Goal: Task Accomplishment & Management: Use online tool/utility

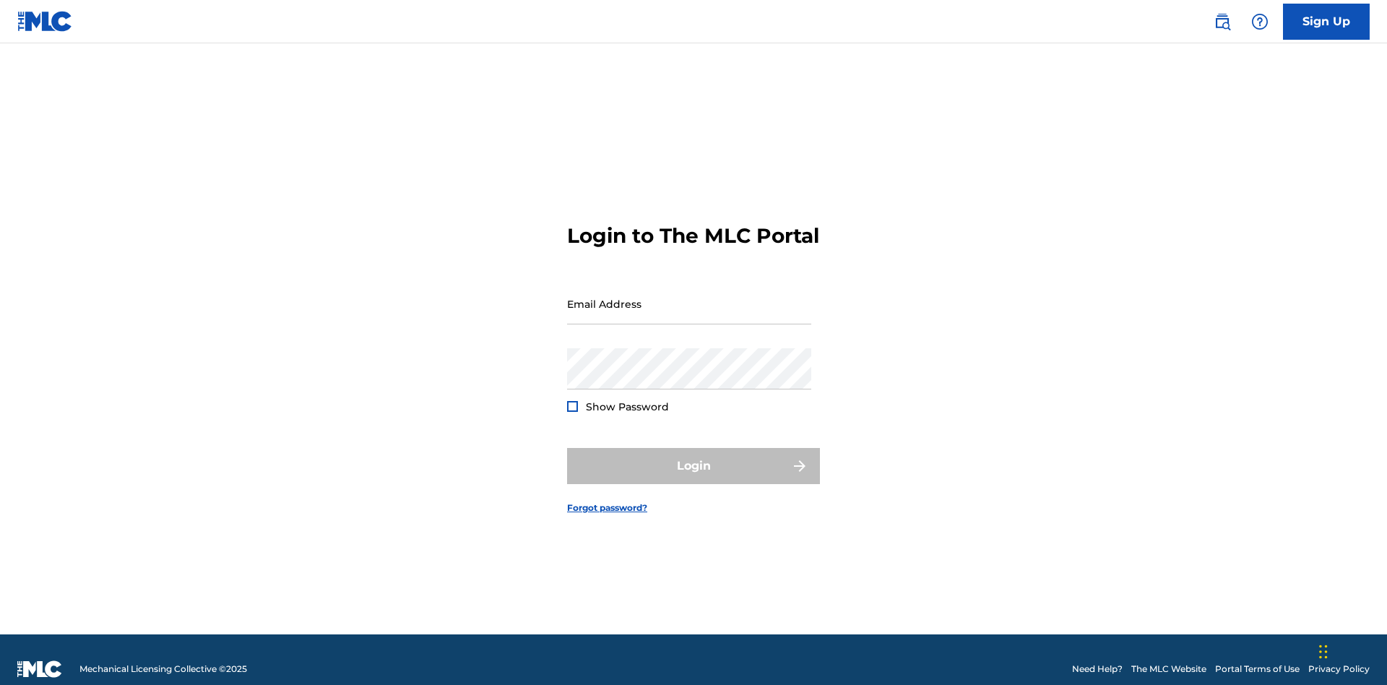
scroll to position [19, 0]
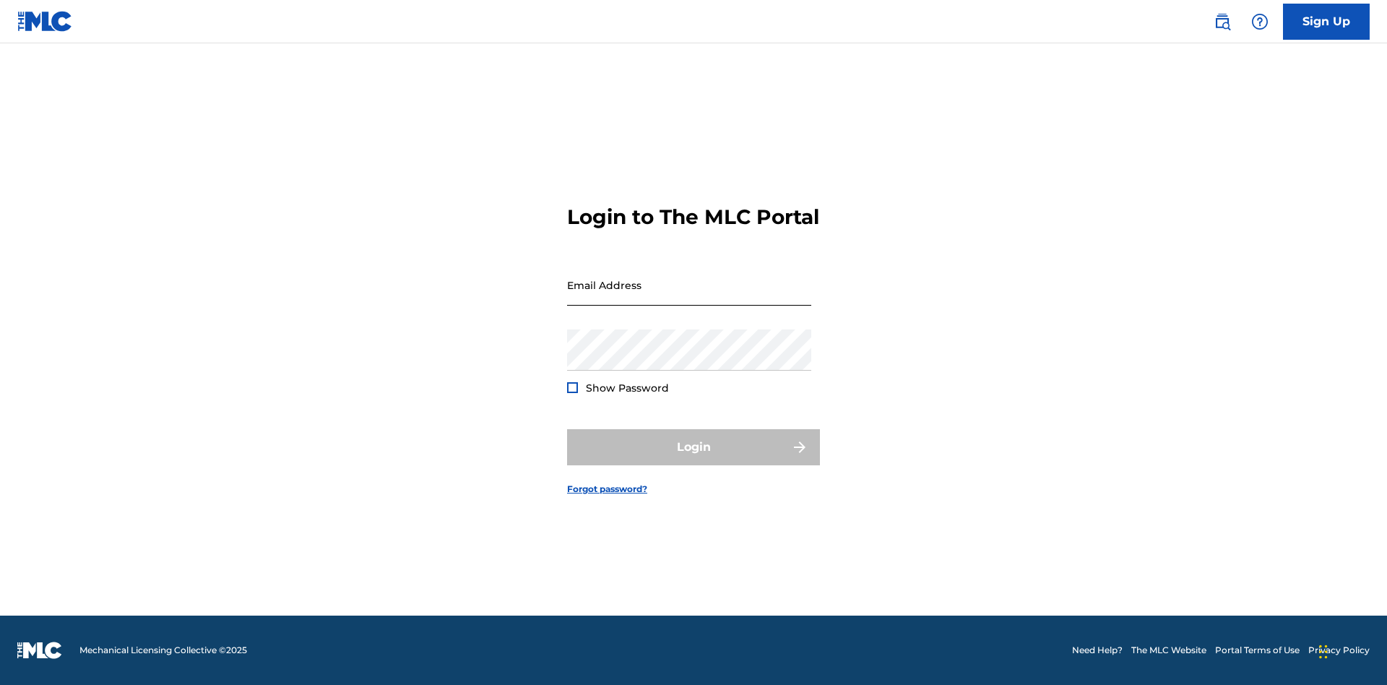
click at [689, 297] on input "Email Address" at bounding box center [689, 284] width 244 height 41
type input "[EMAIL_ADDRESS][DOMAIN_NAME]"
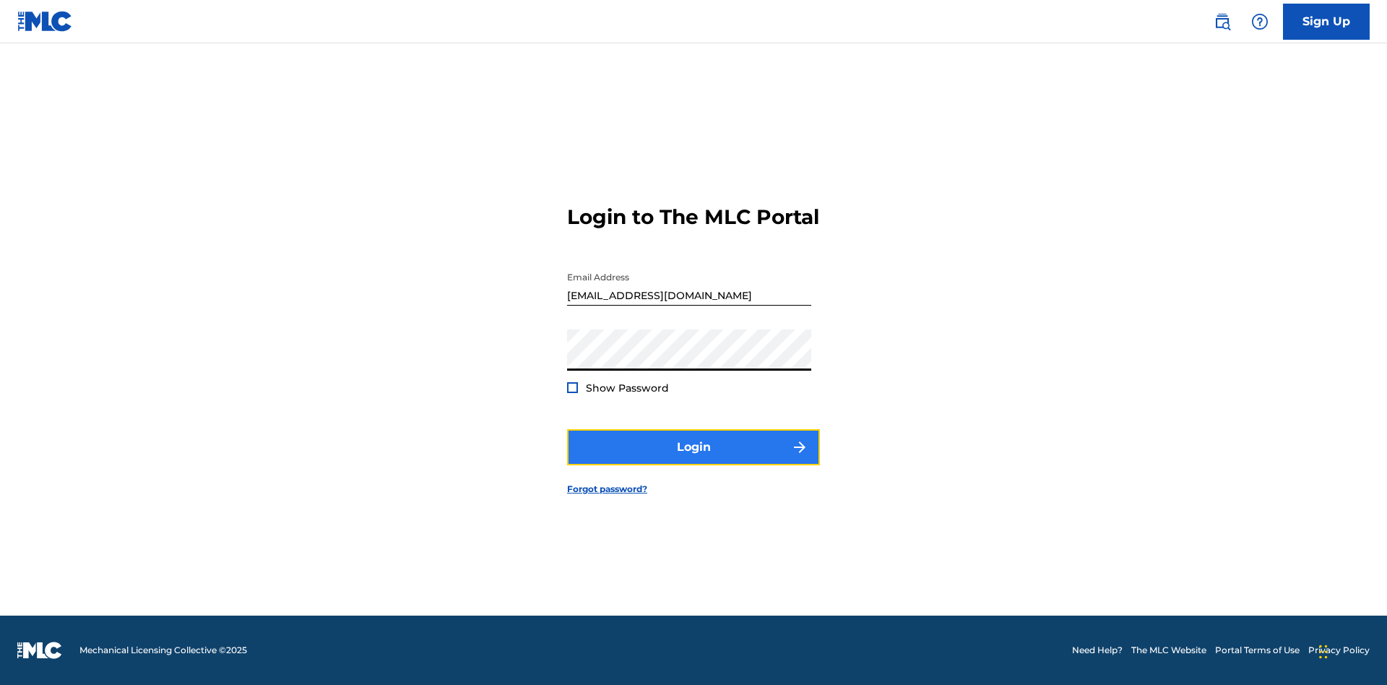
click at [693, 459] on button "Login" at bounding box center [693, 447] width 253 height 36
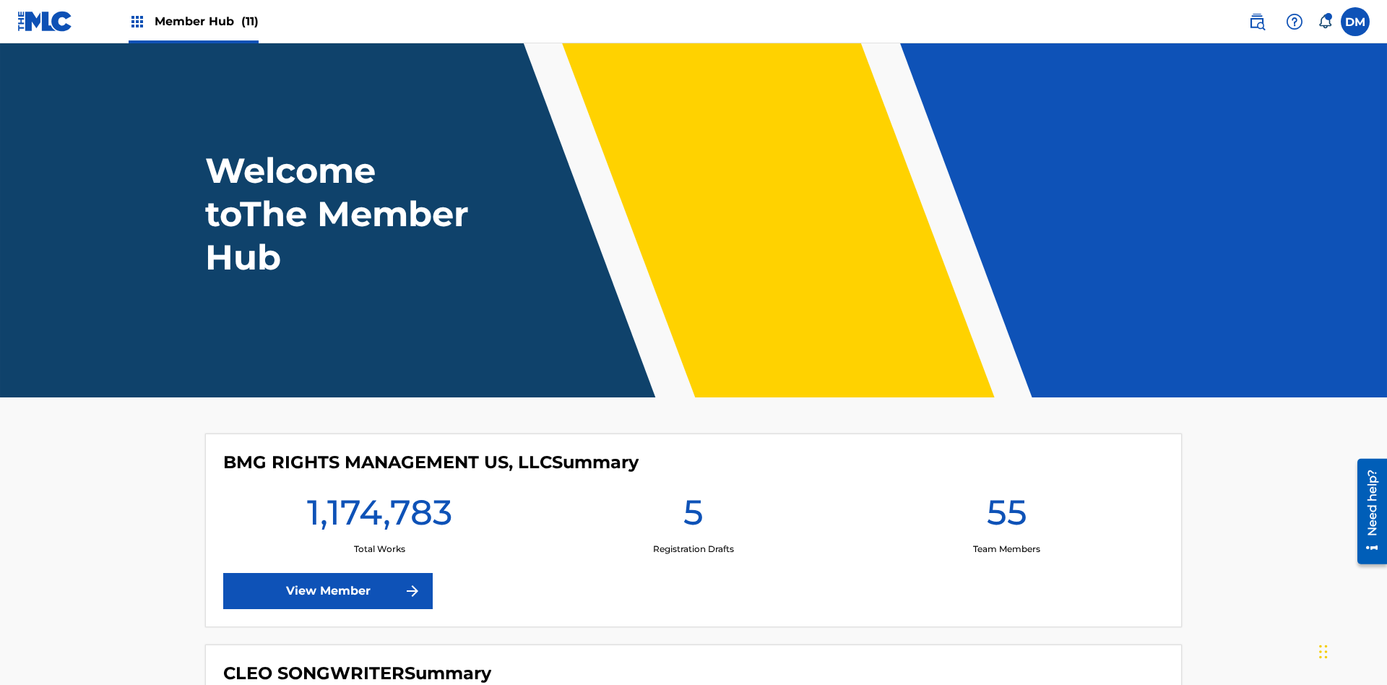
click at [206, 21] on span "Member Hub (11)" at bounding box center [207, 21] width 104 height 17
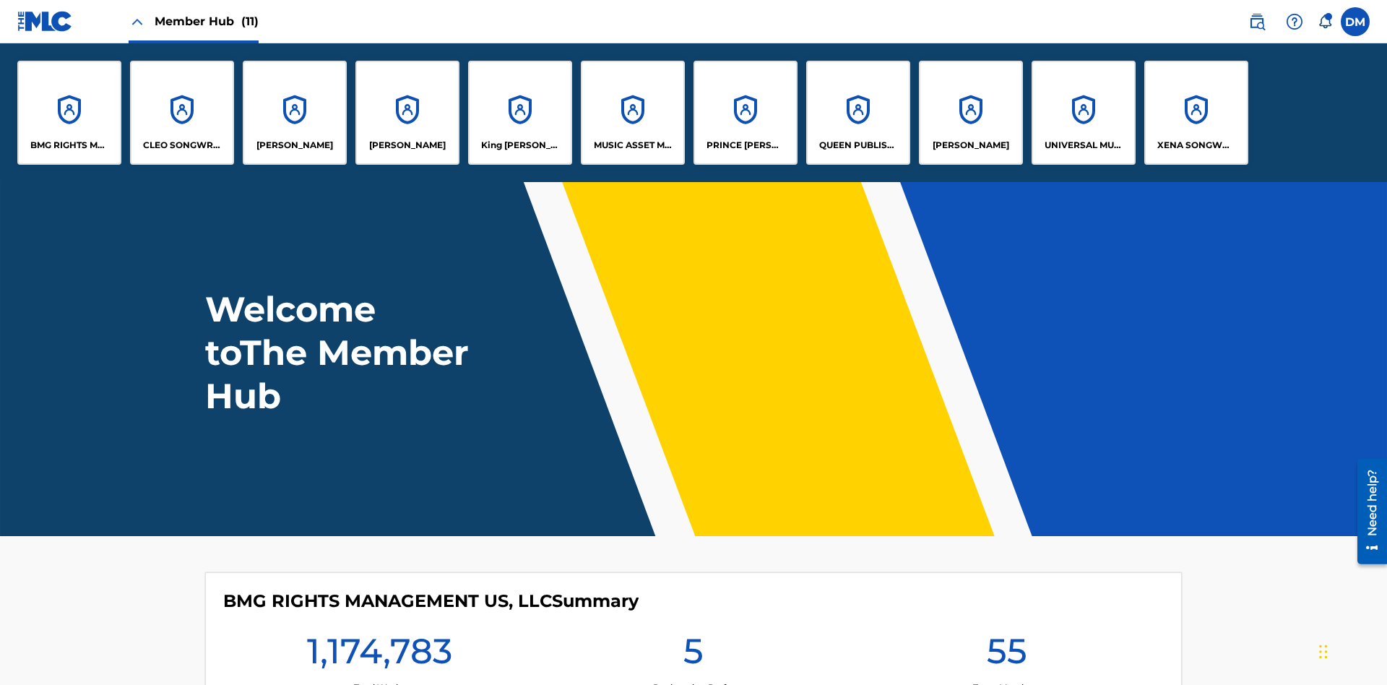
scroll to position [52, 0]
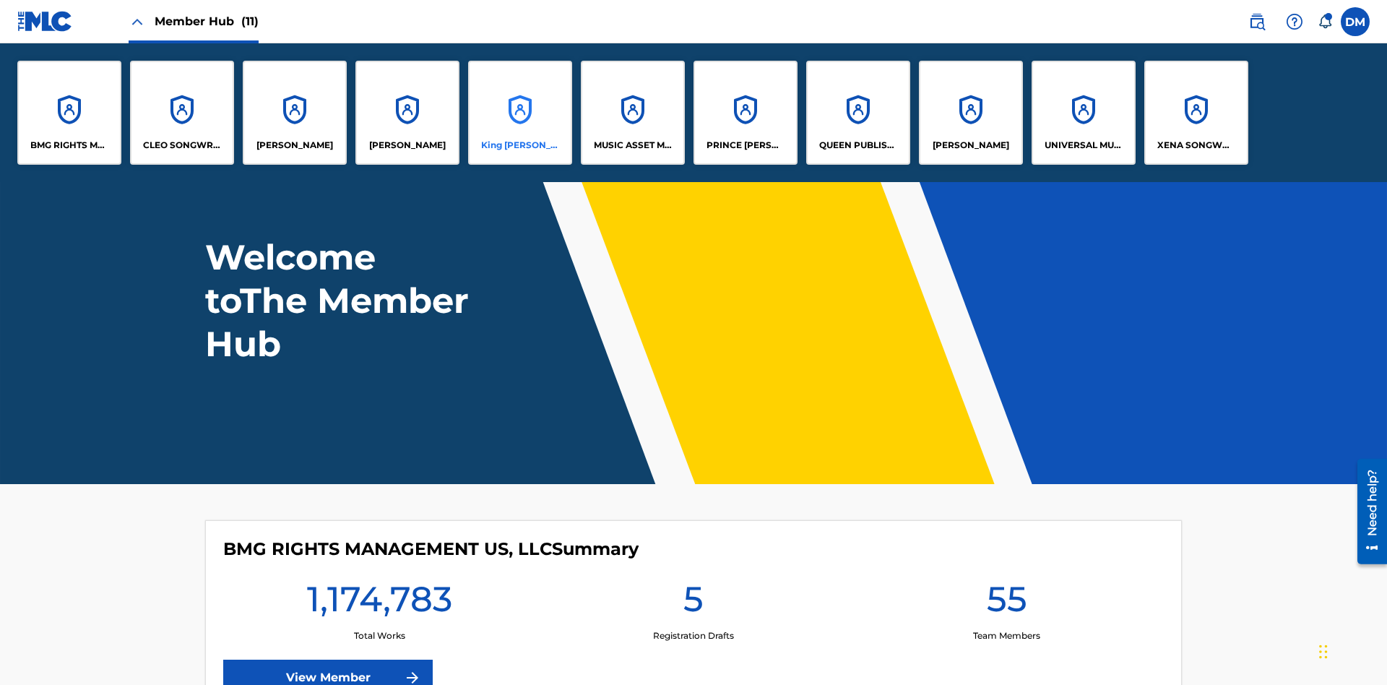
click at [519, 145] on p "King McTesterson" at bounding box center [520, 145] width 79 height 13
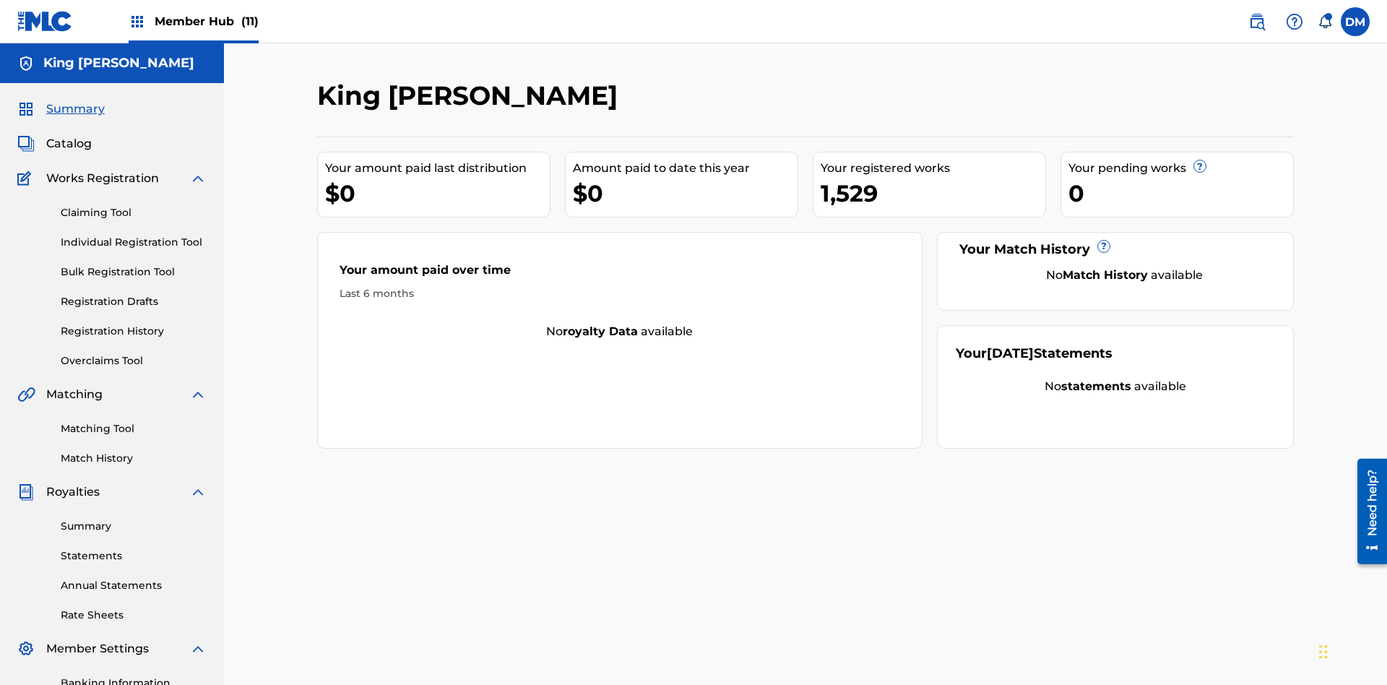
scroll to position [211, 0]
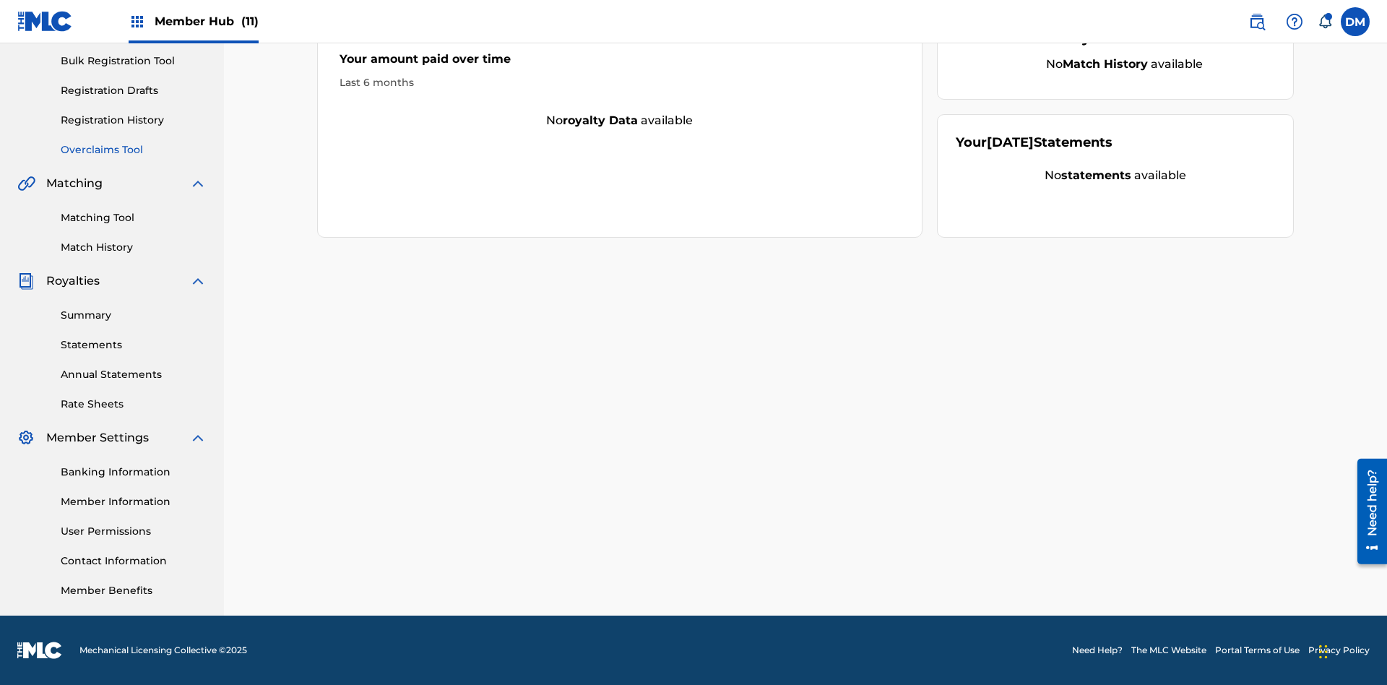
click at [134, 149] on link "Overclaims Tool" at bounding box center [134, 149] width 146 height 15
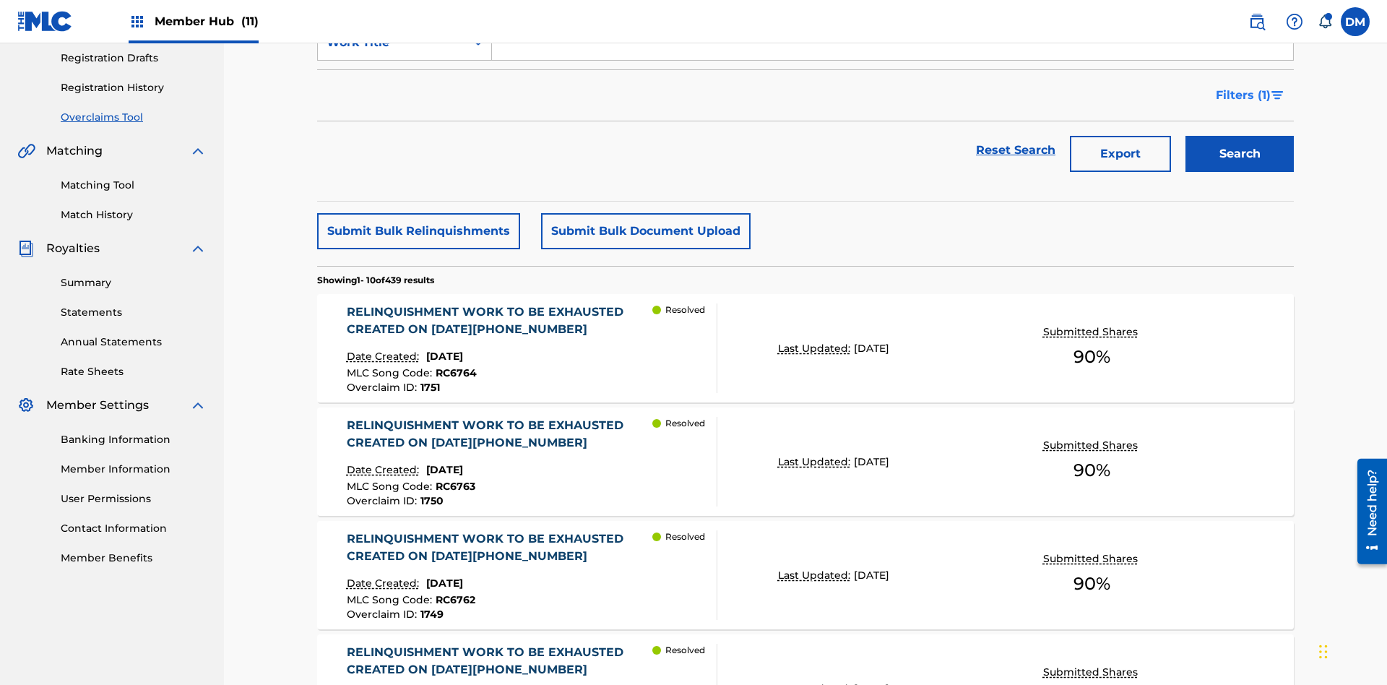
click at [1242, 95] on span "Filters ( 1 )" at bounding box center [1242, 95] width 55 height 17
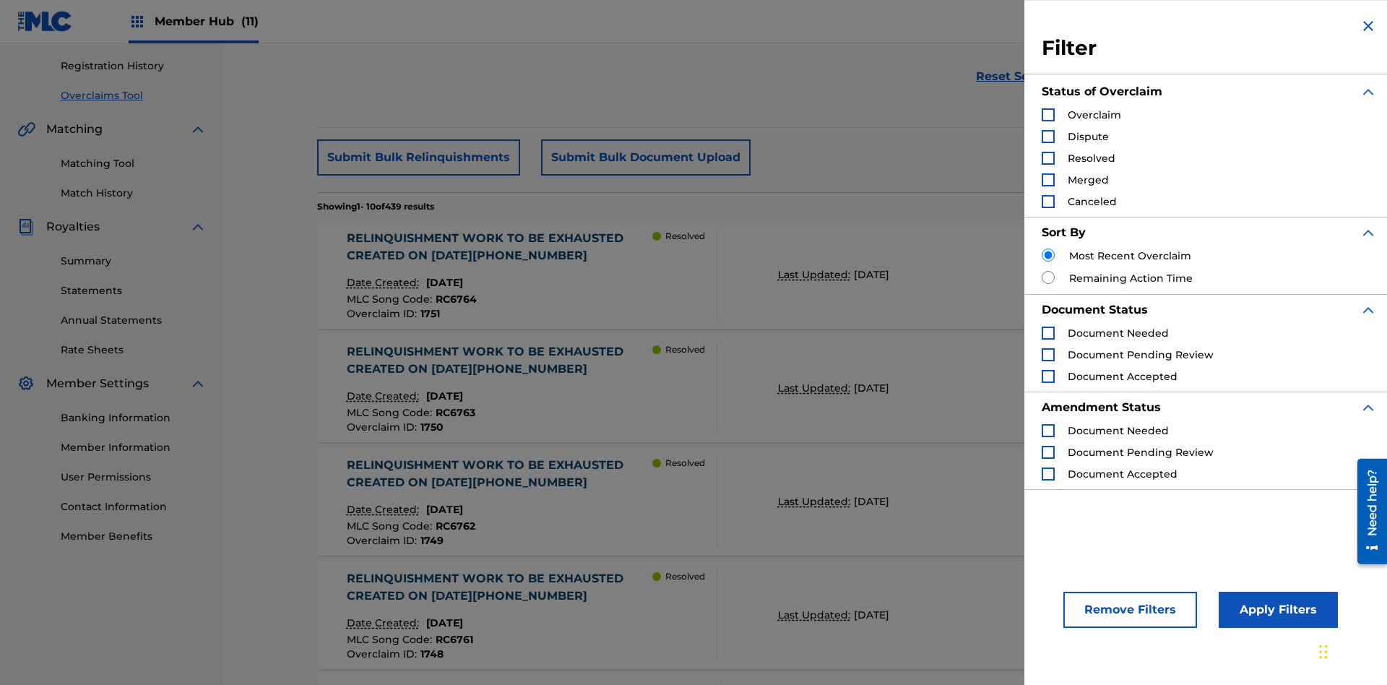
click at [1048, 115] on div "Search Form" at bounding box center [1047, 114] width 13 height 13
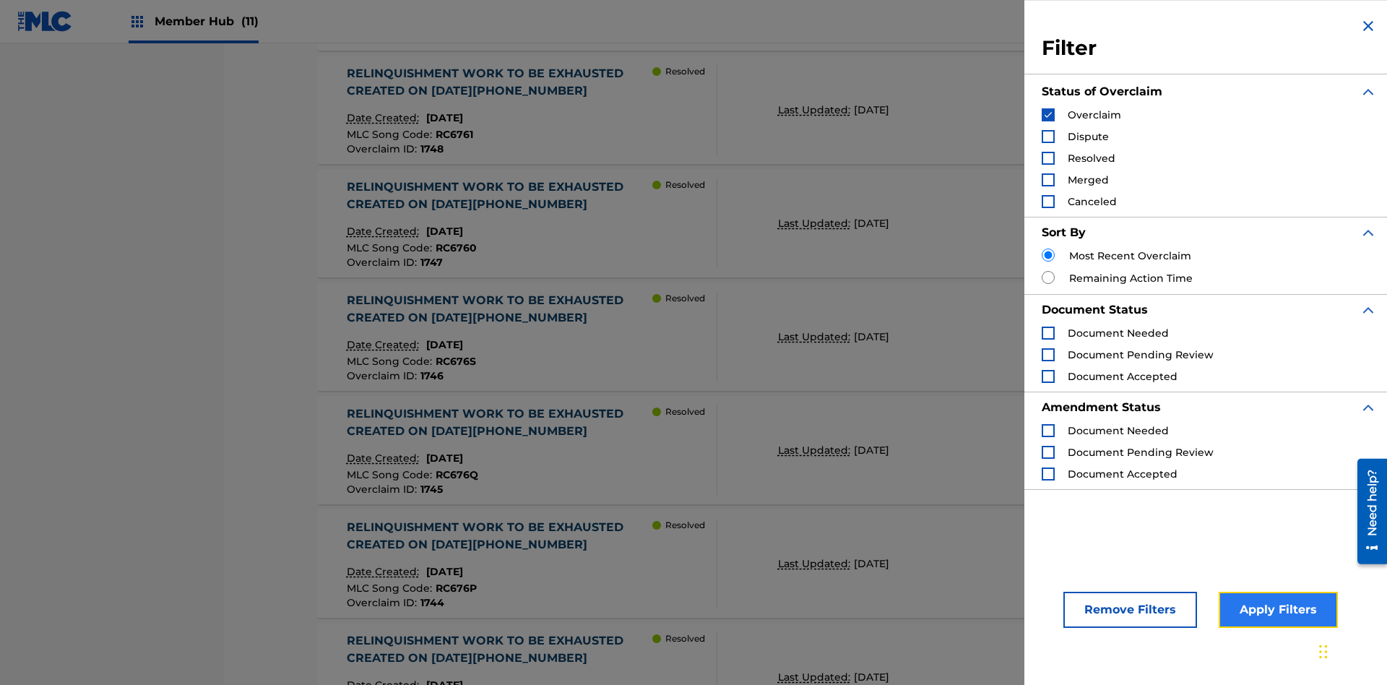
click at [1275, 610] on button "Apply Filters" at bounding box center [1277, 609] width 119 height 36
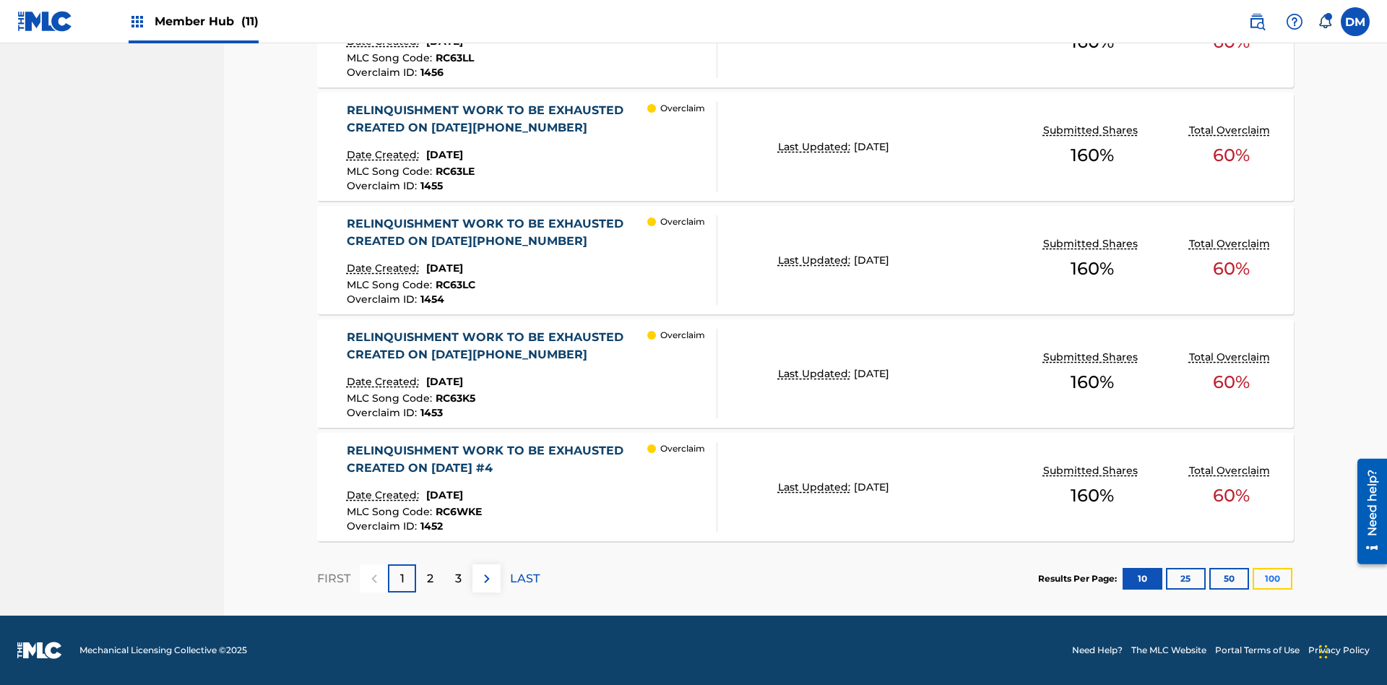
click at [1272, 578] on button "100" at bounding box center [1272, 579] width 40 height 22
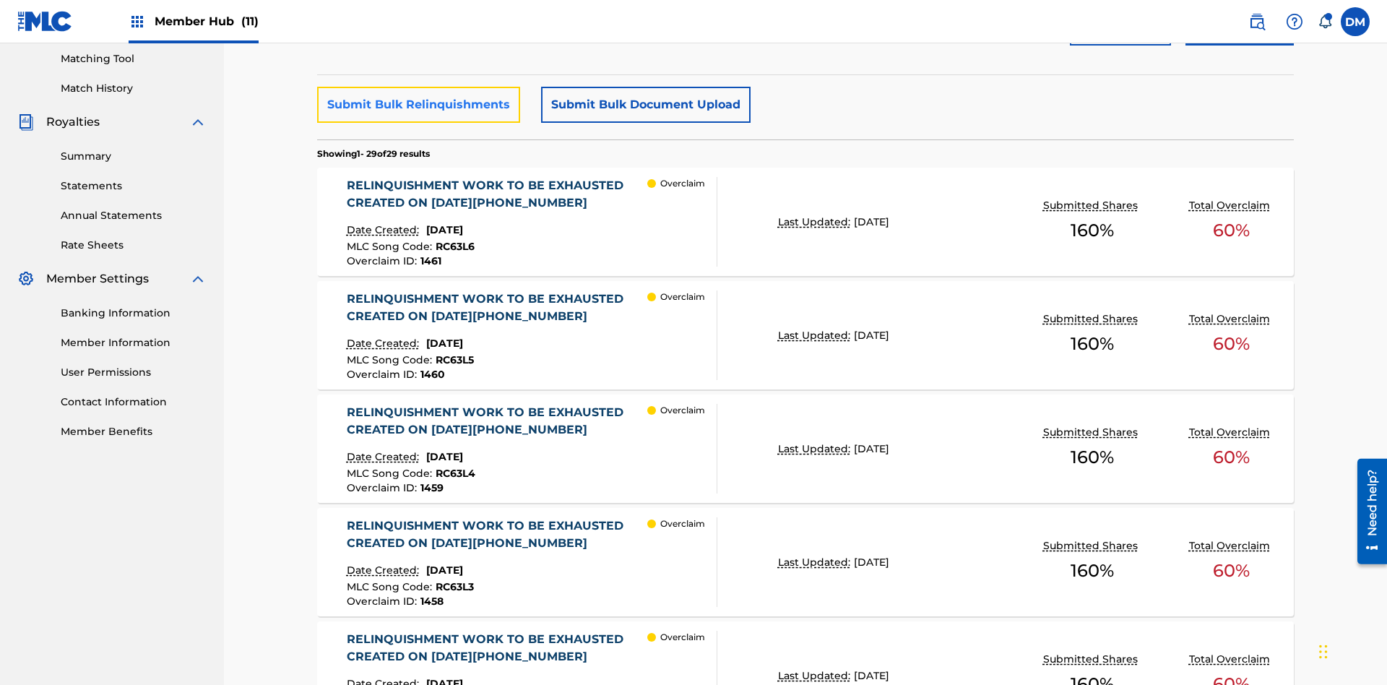
click at [417, 105] on button "Submit Bulk Relinquishments" at bounding box center [418, 105] width 203 height 36
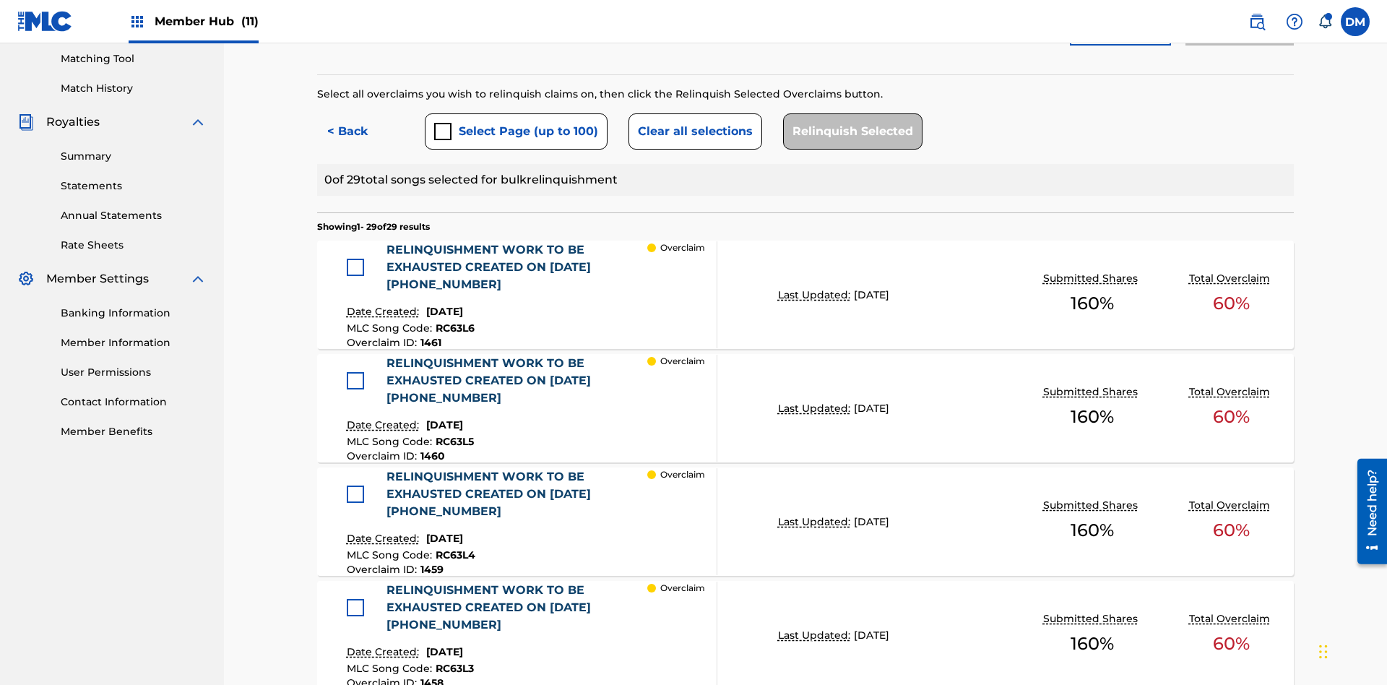
scroll to position [396, 0]
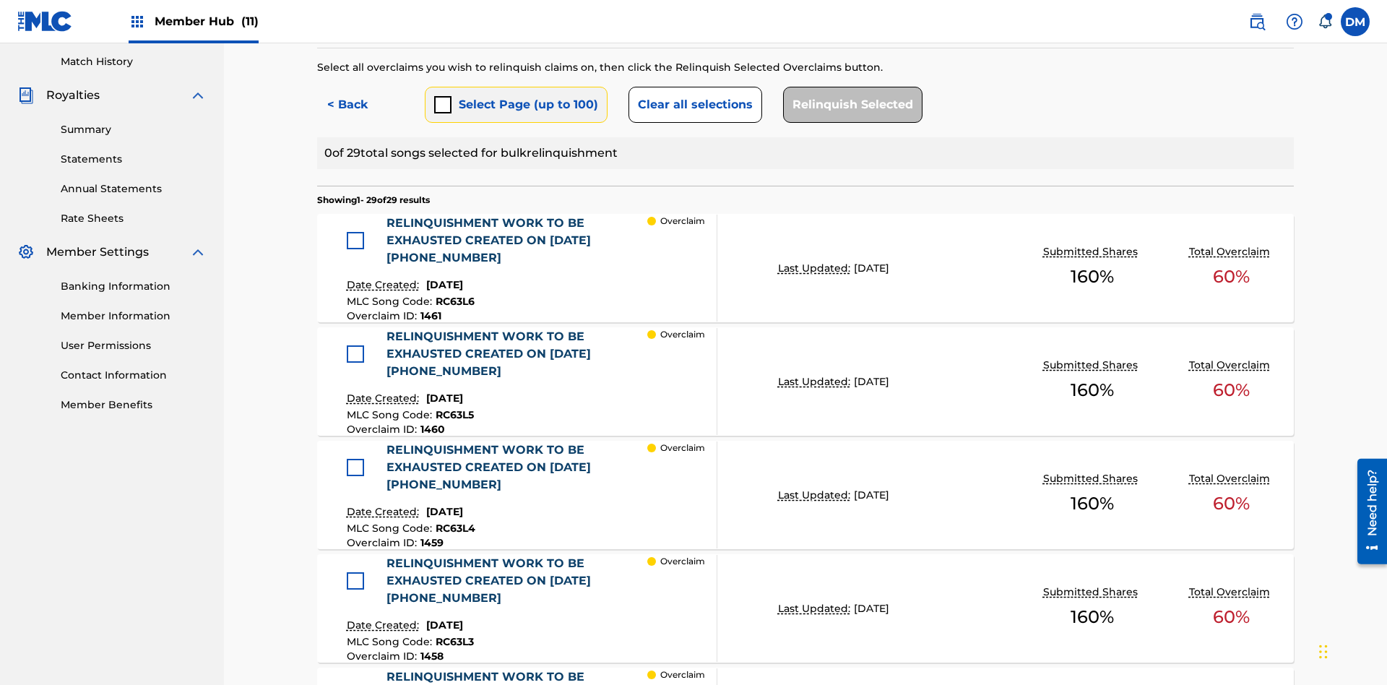
click at [515, 105] on button "Select Page (up to 100)" at bounding box center [516, 105] width 183 height 36
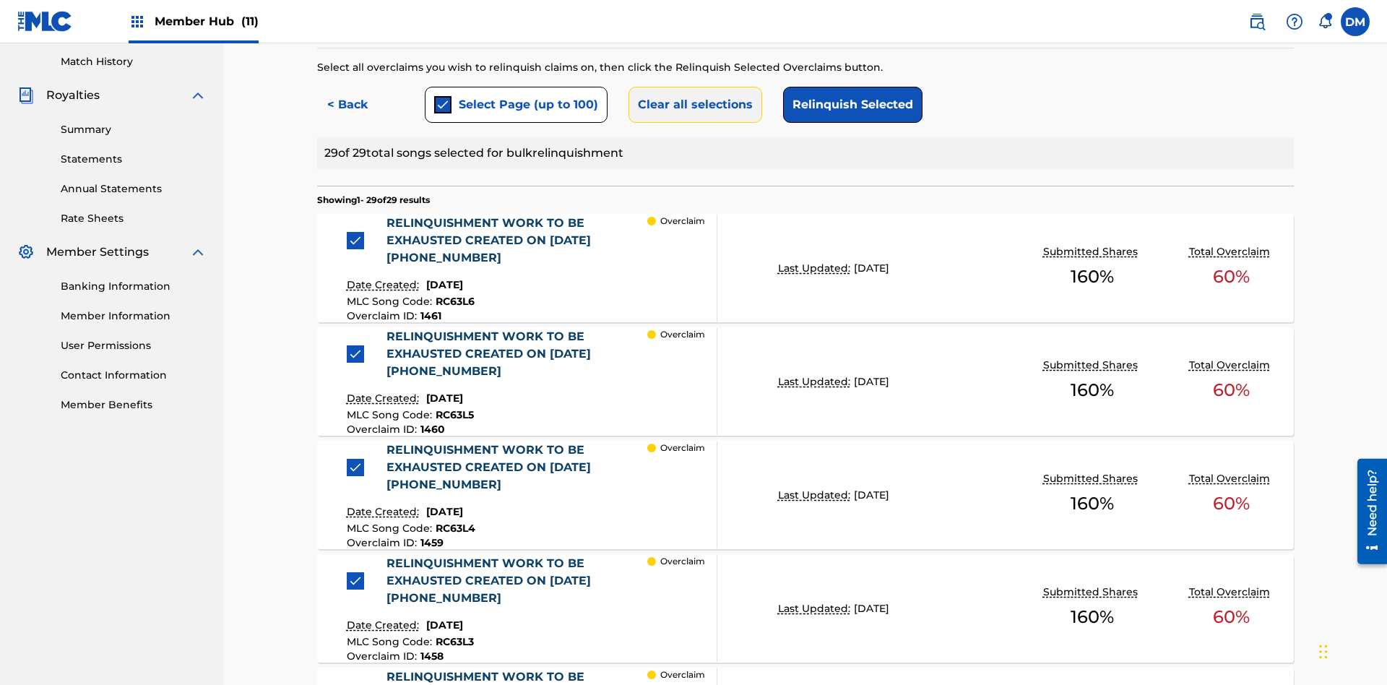
click at [693, 105] on button "Clear all selections" at bounding box center [695, 105] width 134 height 36
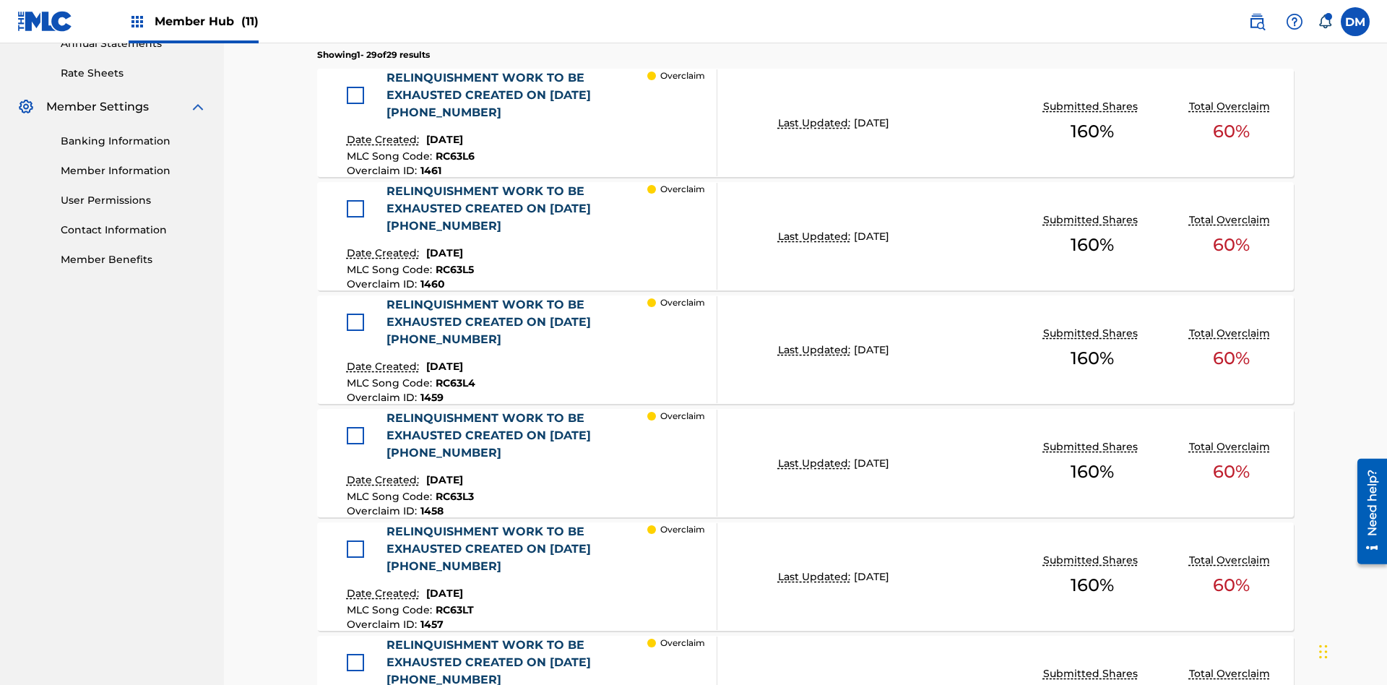
click at [355, 95] on div at bounding box center [355, 95] width 17 height 17
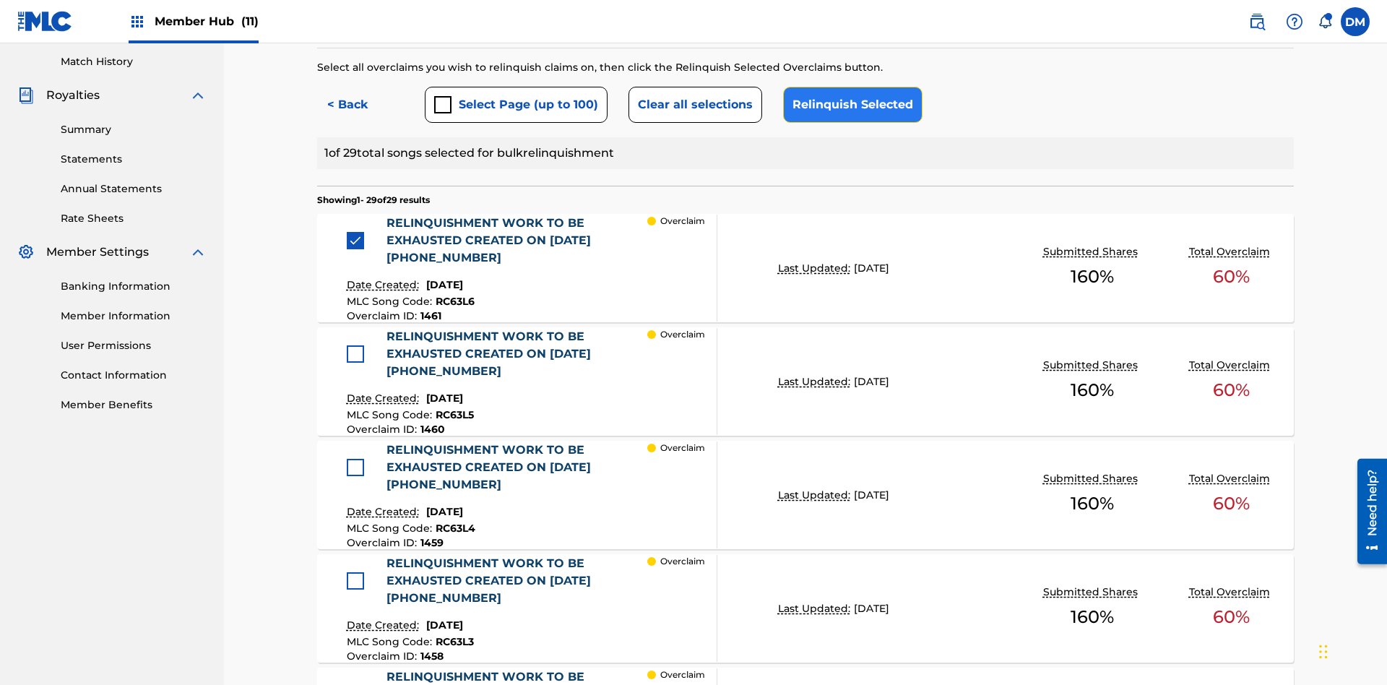
click at [849, 105] on button "Relinquish Selected" at bounding box center [852, 105] width 139 height 36
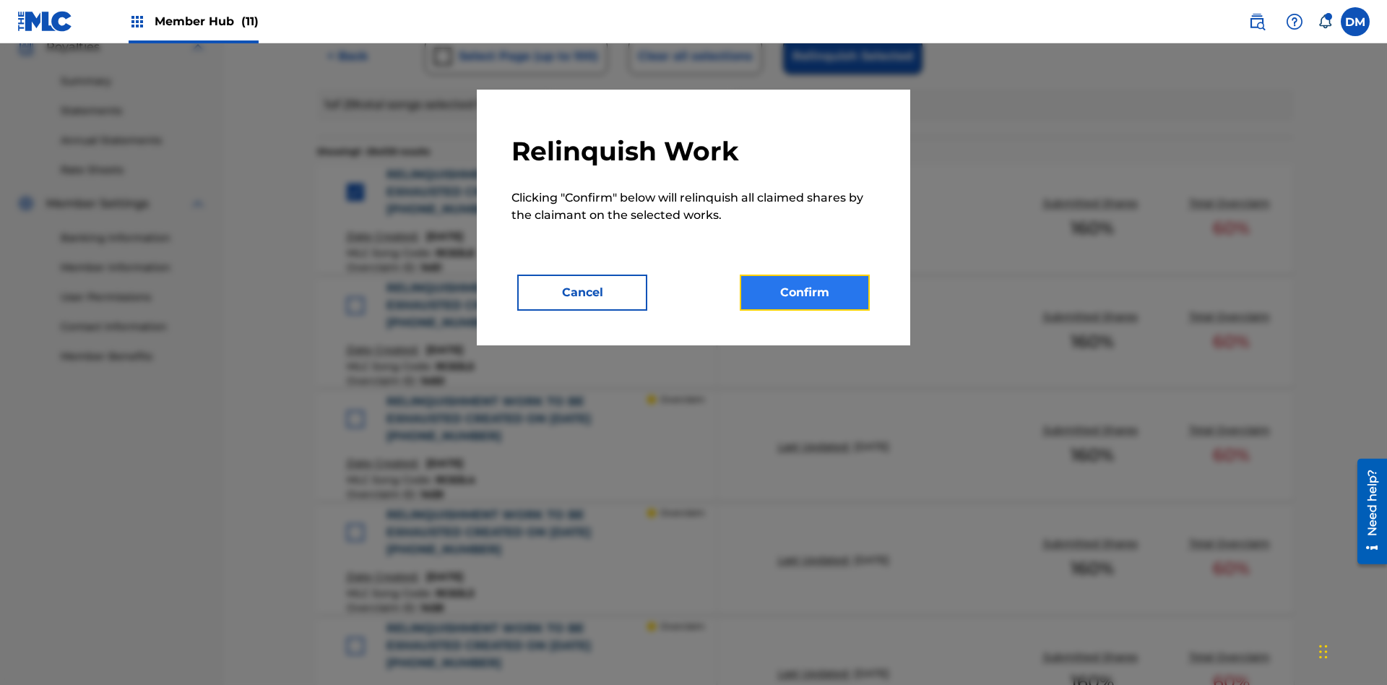
click at [805, 292] on button "Confirm" at bounding box center [805, 292] width 130 height 36
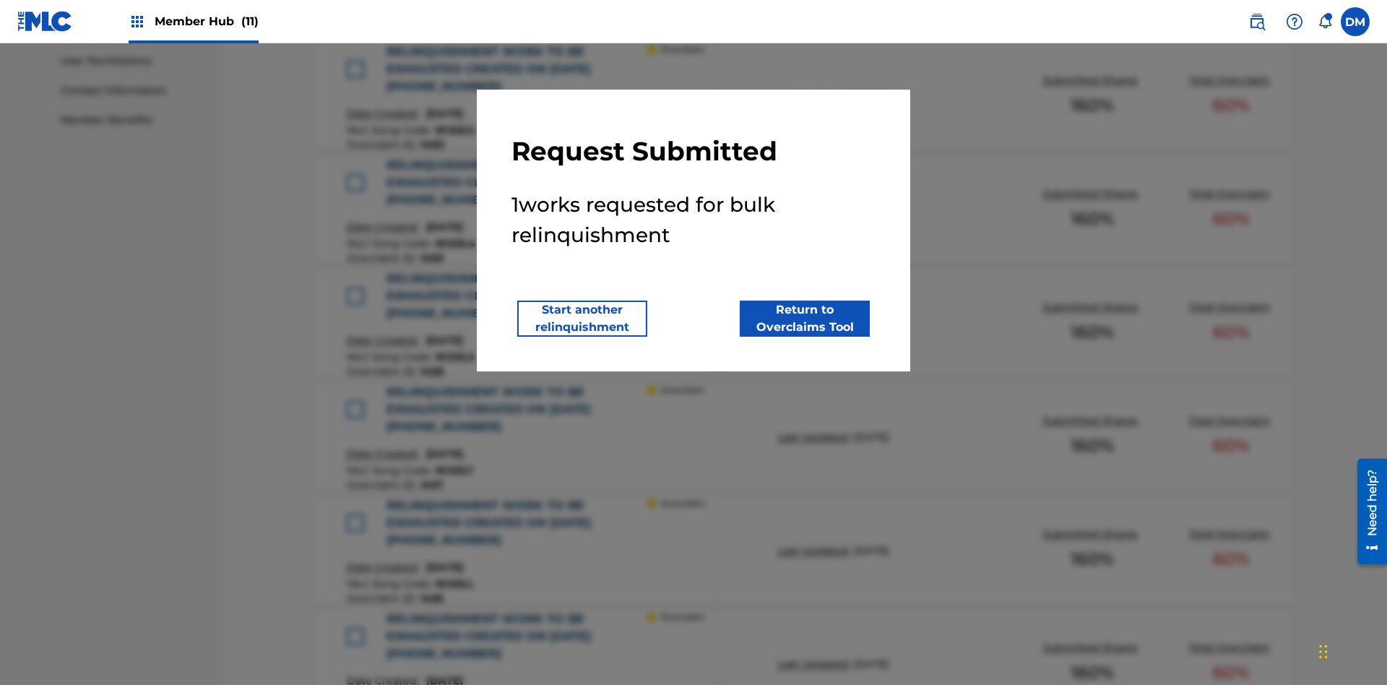
scroll to position [895, 0]
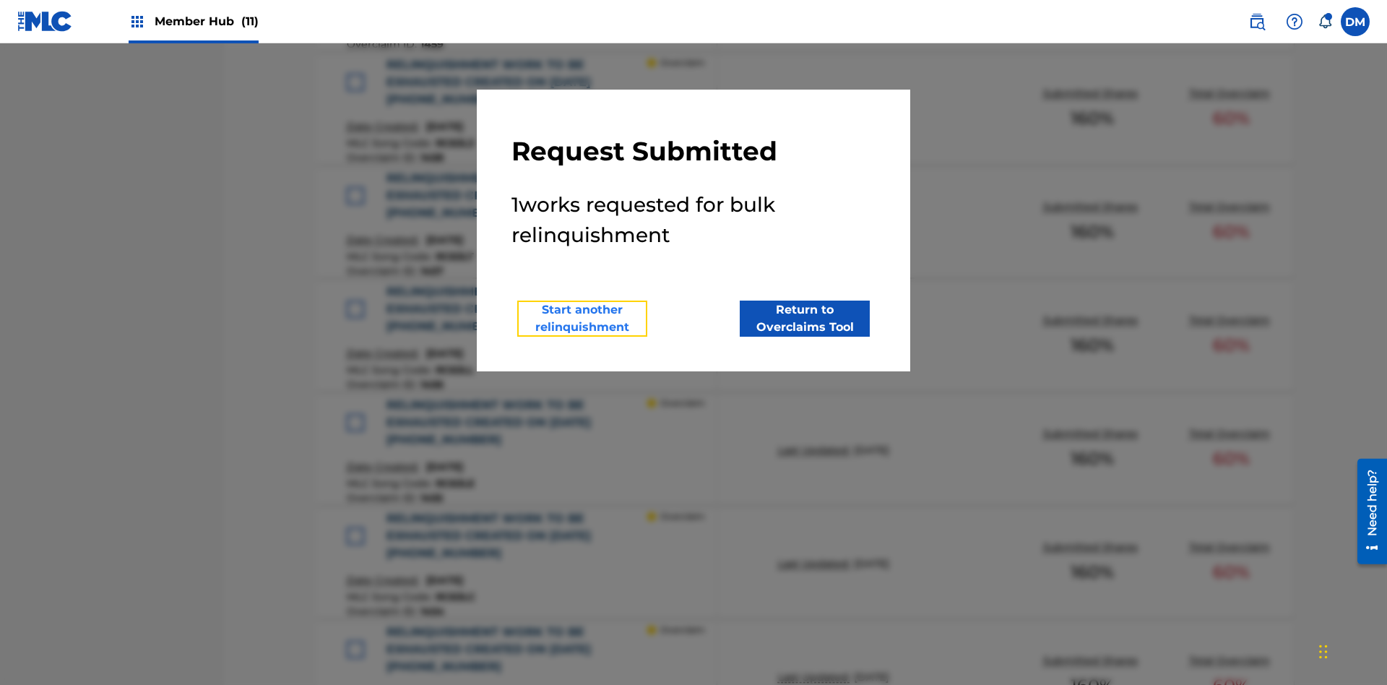
click at [582, 318] on button "Start another relinquishment" at bounding box center [582, 318] width 130 height 36
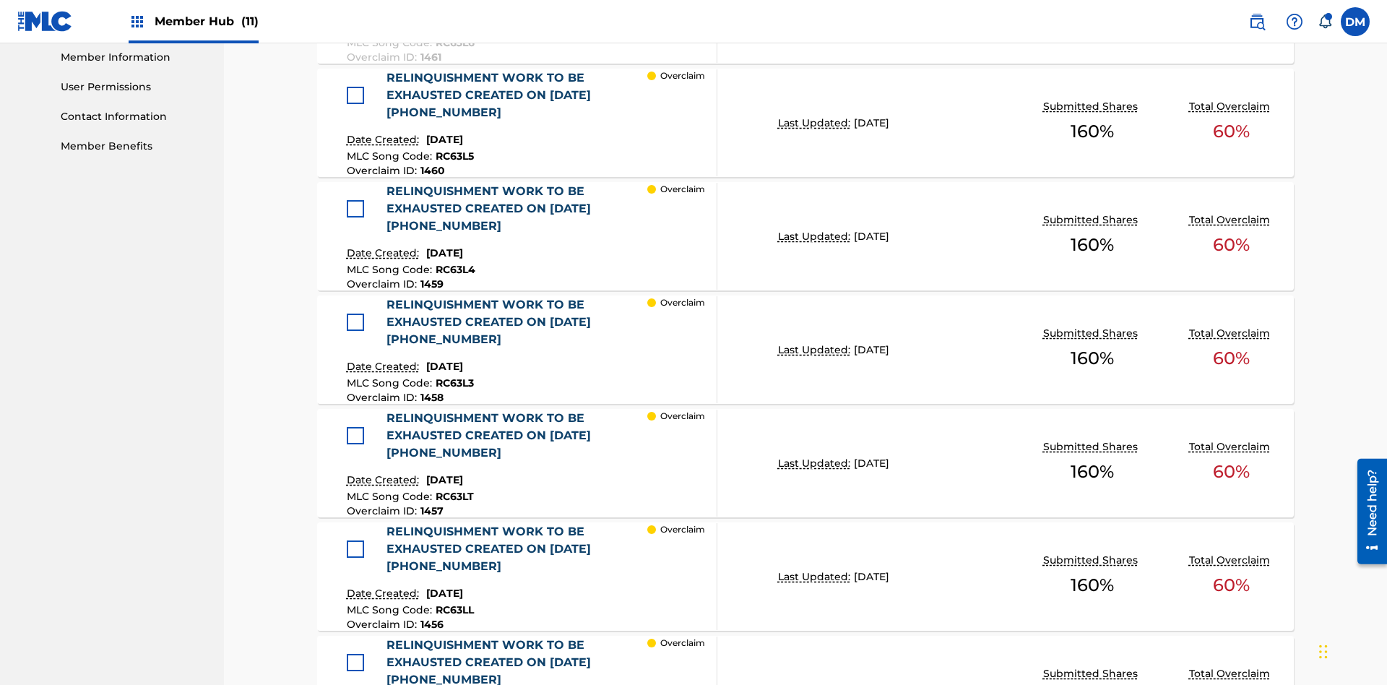
click at [355, 95] on div at bounding box center [355, 95] width 17 height 17
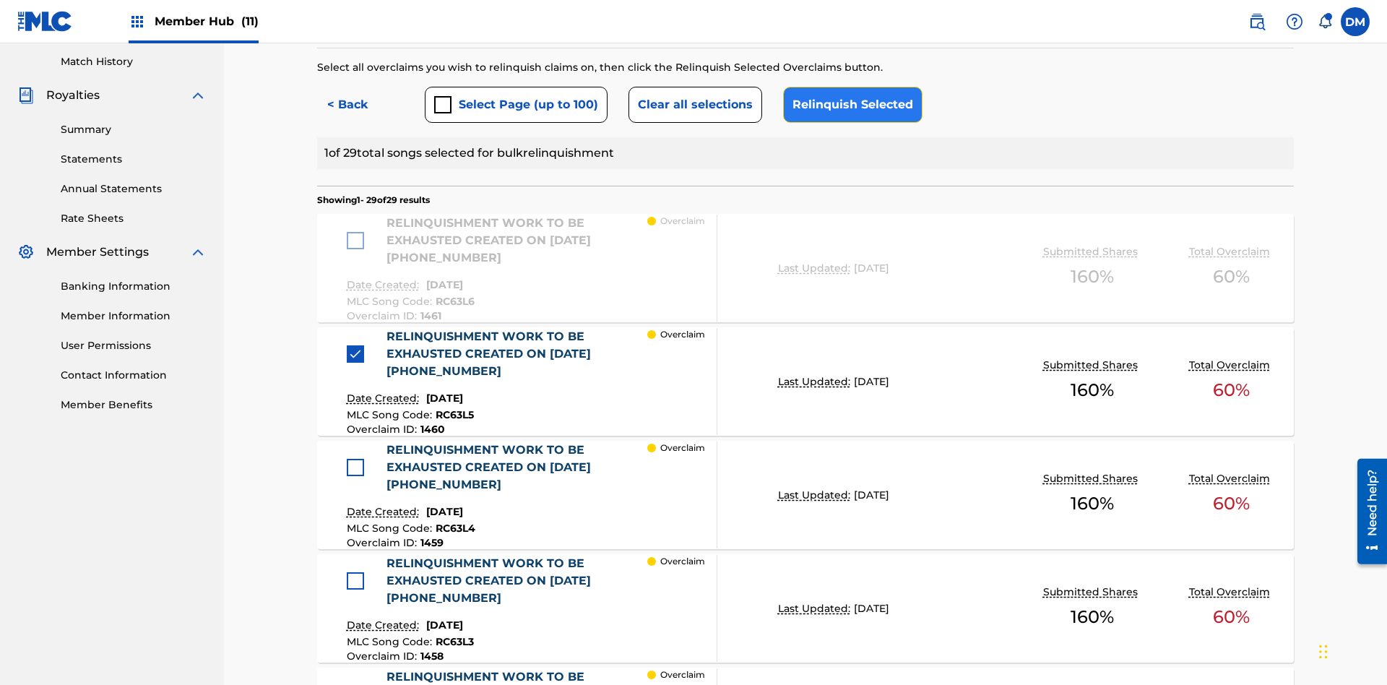
click at [849, 105] on button "Relinquish Selected" at bounding box center [852, 105] width 139 height 36
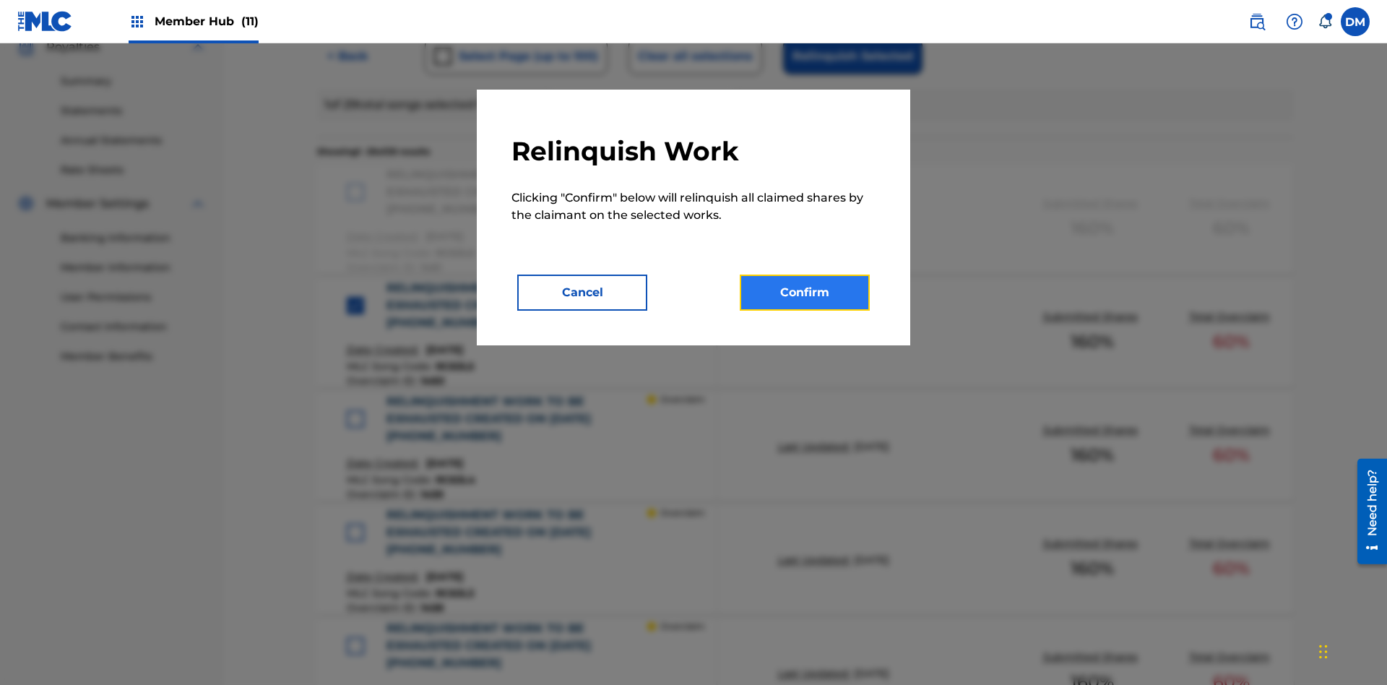
click at [805, 292] on button "Confirm" at bounding box center [805, 292] width 130 height 36
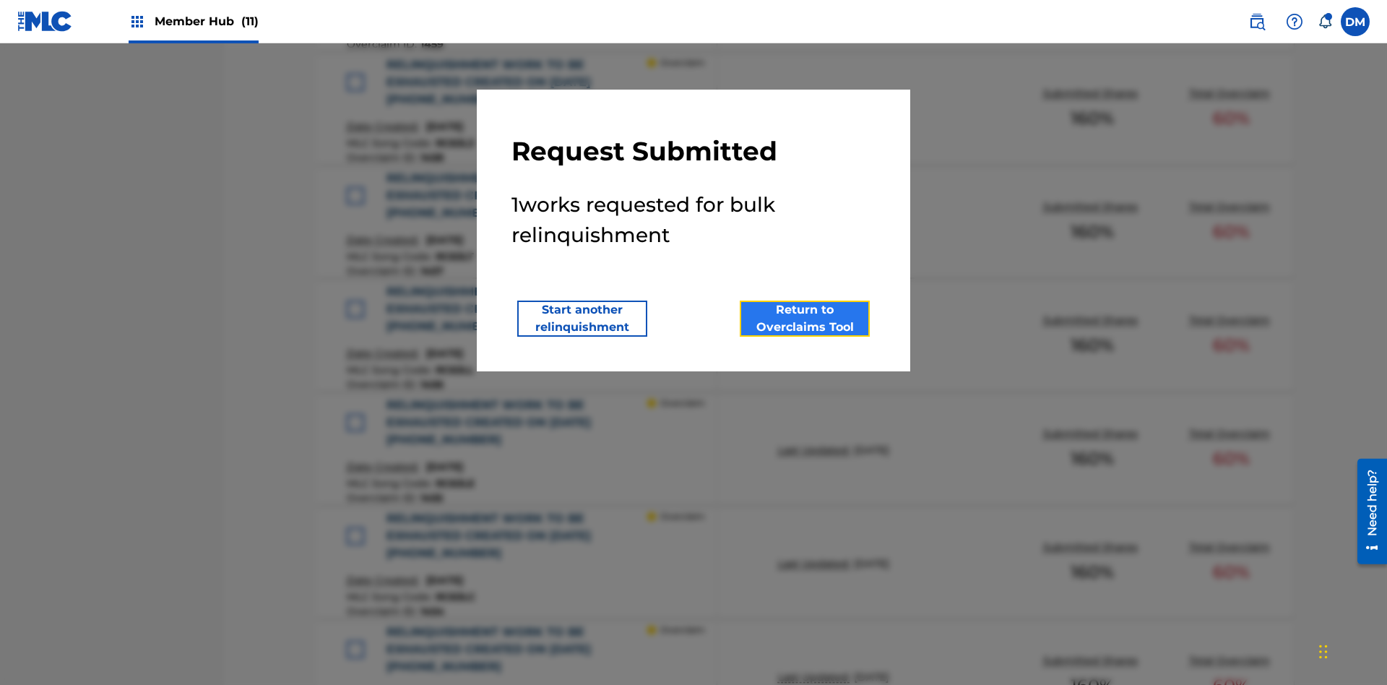
click at [805, 318] on button "Return to Overclaims Tool" at bounding box center [805, 318] width 130 height 36
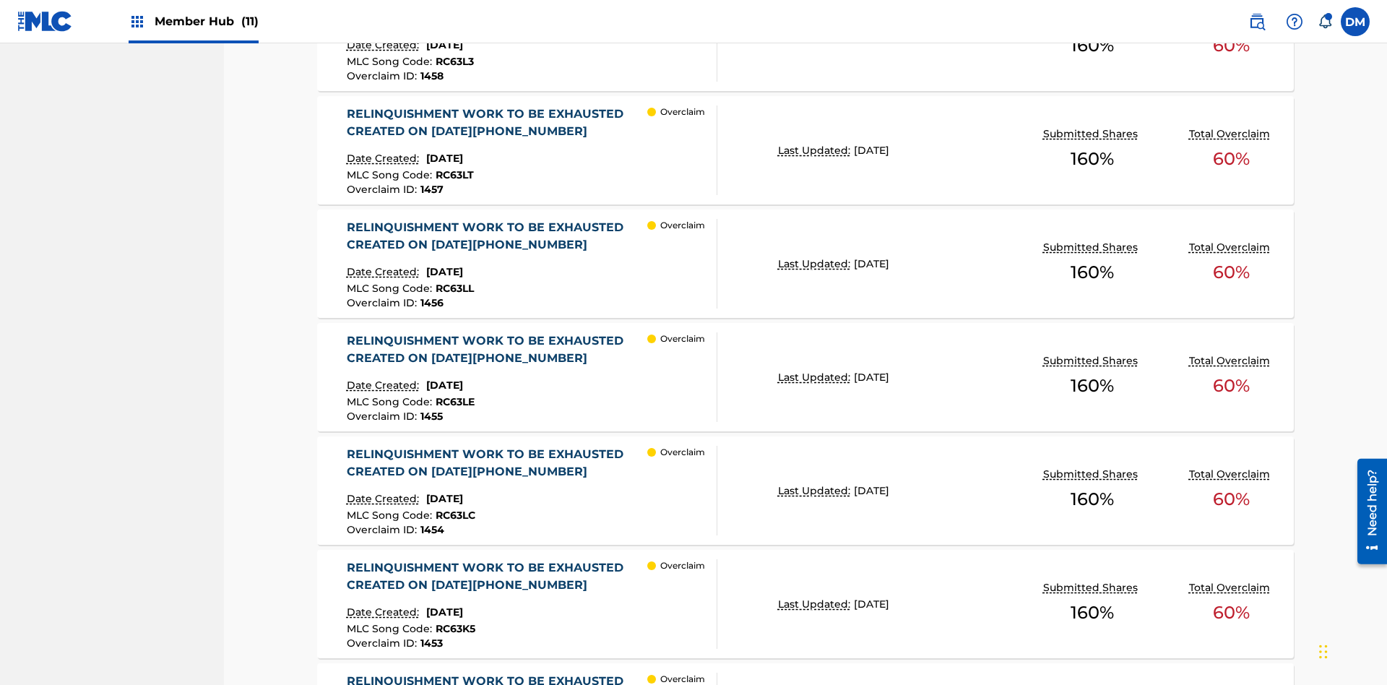
scroll to position [564, 0]
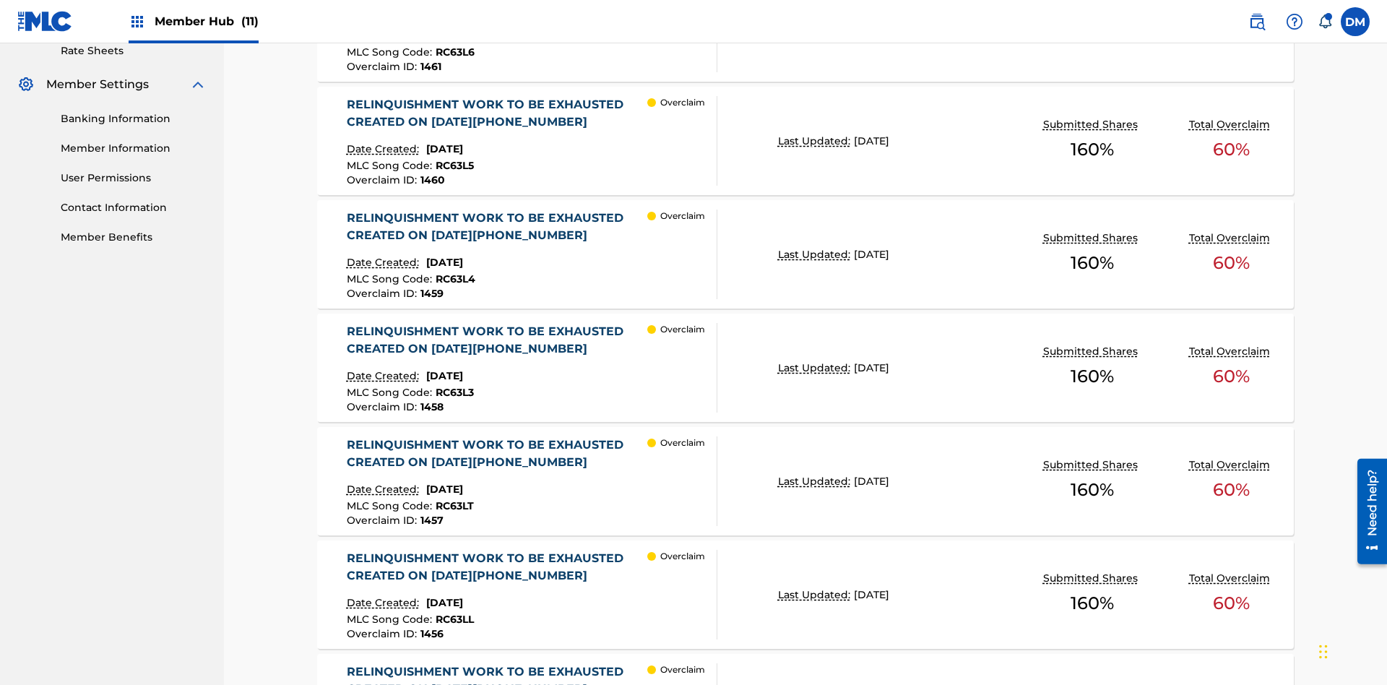
click at [805, 141] on p "Last Updated:" at bounding box center [816, 141] width 76 height 15
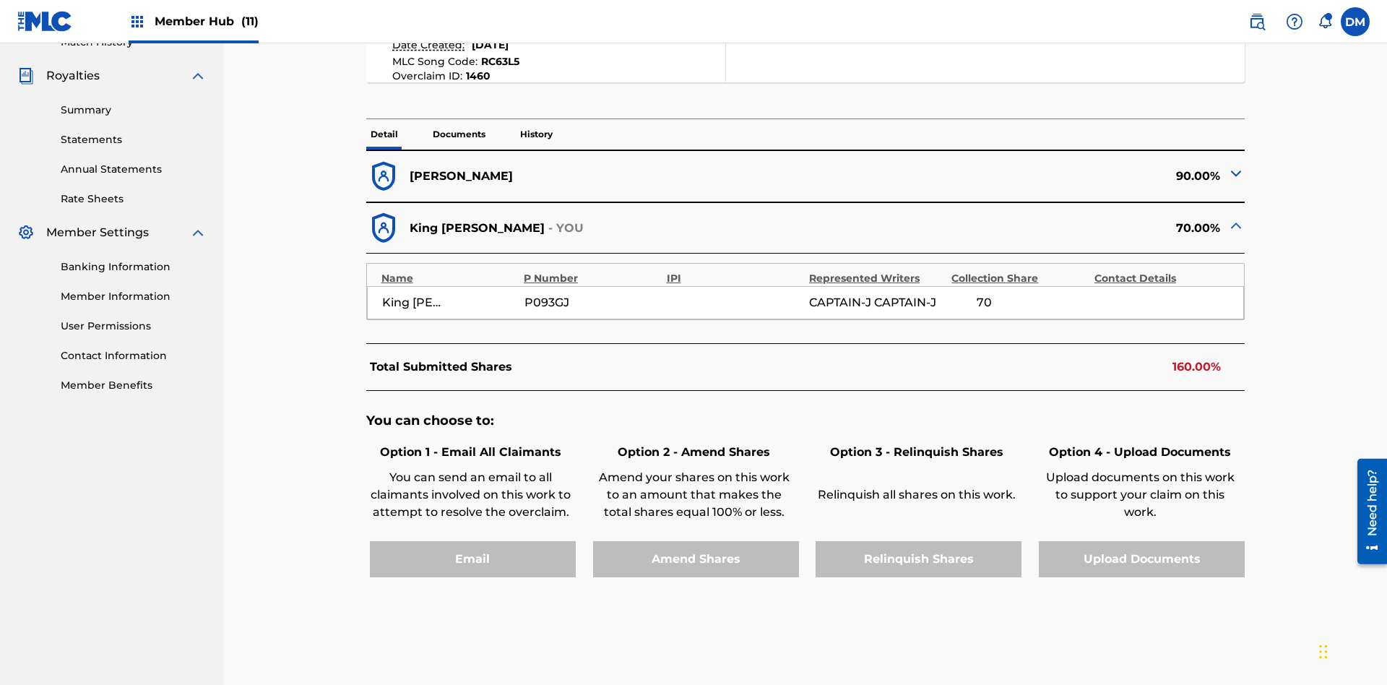
click at [535, 119] on p "History" at bounding box center [536, 134] width 41 height 30
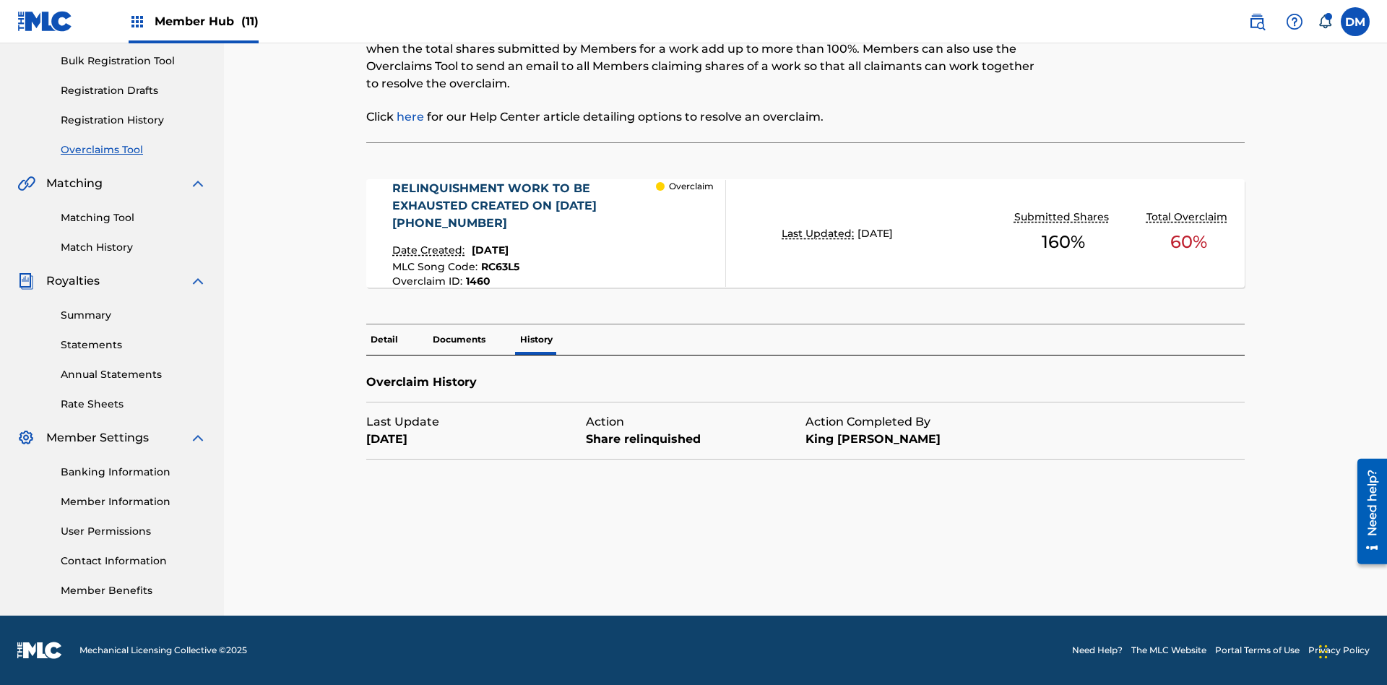
scroll to position [211, 0]
